Goal: Navigation & Orientation: Go to known website

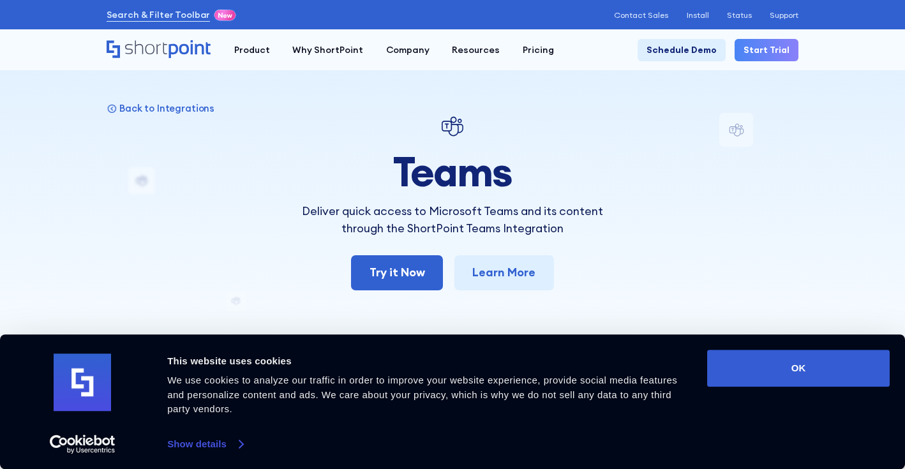
click at [199, 446] on link "Show details" at bounding box center [204, 444] width 75 height 19
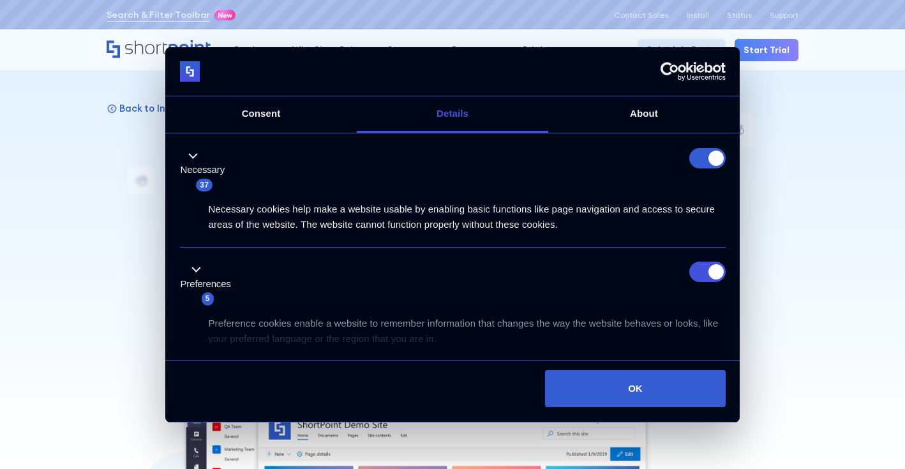
click at [713, 149] on form at bounding box center [708, 158] width 36 height 20
click at [716, 272] on input "Preferences" at bounding box center [708, 272] width 36 height 20
checkbox input "false"
click at [279, 107] on link "Consent" at bounding box center [261, 114] width 192 height 36
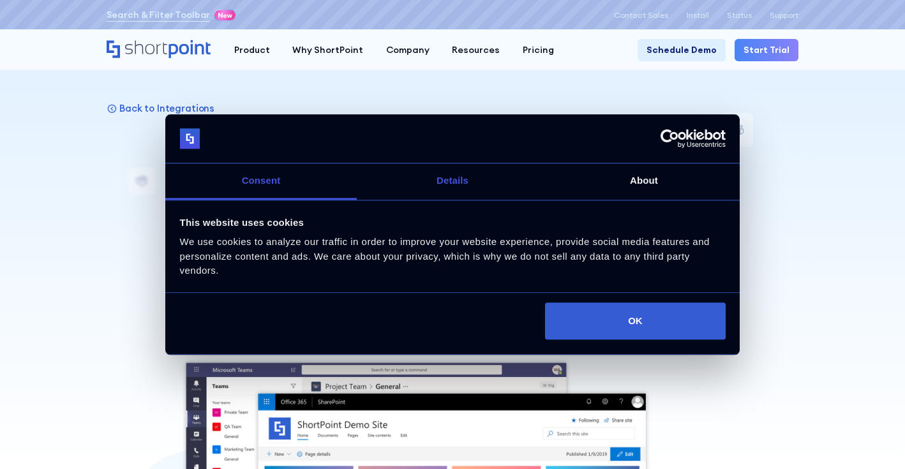
click at [457, 178] on link "Details" at bounding box center [453, 182] width 192 height 36
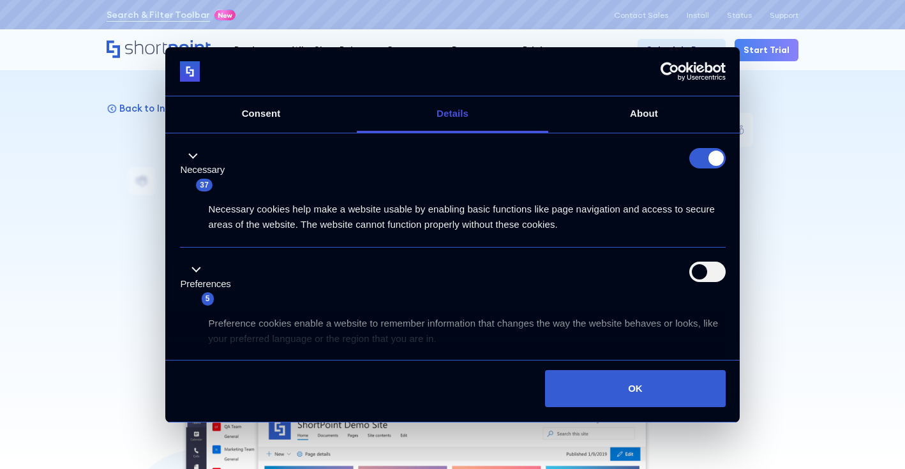
scroll to position [170, 0]
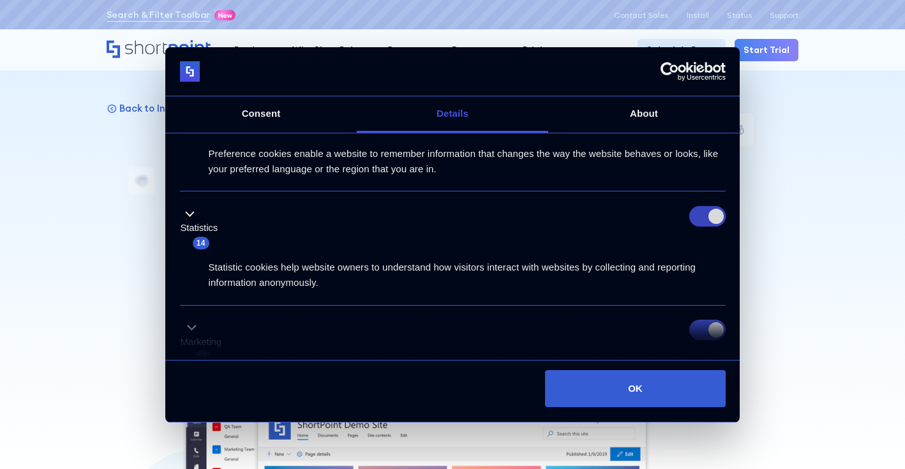
click at [706, 215] on input "Statistics" at bounding box center [708, 216] width 36 height 20
checkbox input "false"
click at [716, 326] on input "Marketing" at bounding box center [708, 330] width 36 height 20
checkbox input "false"
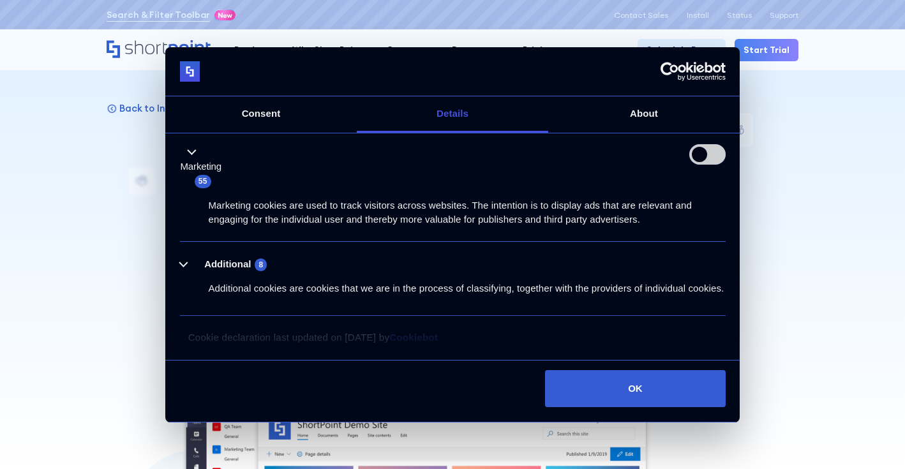
scroll to position [361, 0]
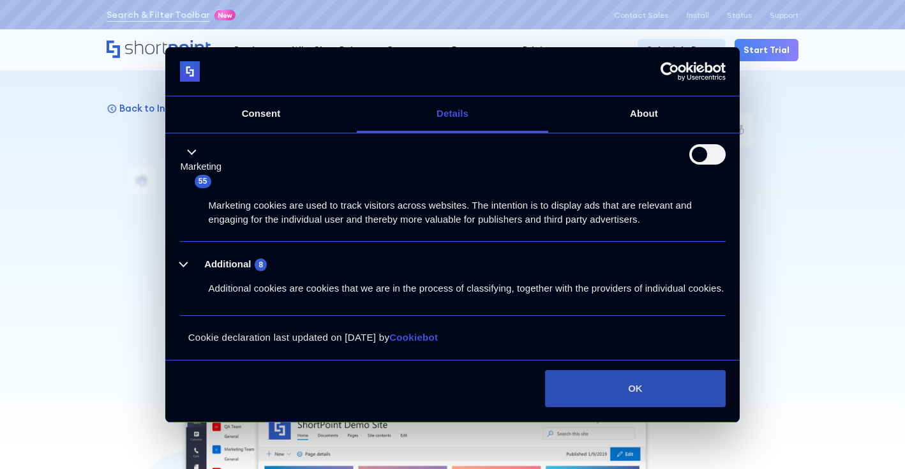
click at [654, 374] on button "OK" at bounding box center [635, 388] width 180 height 37
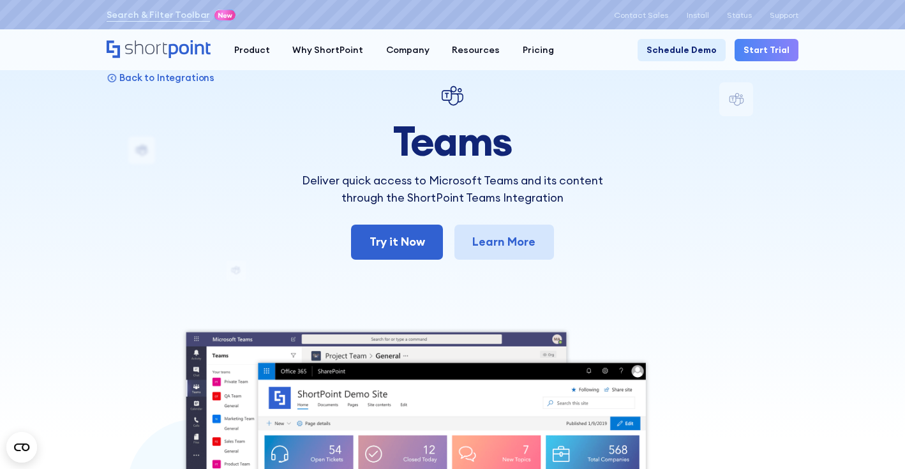
scroll to position [0, 0]
